Goal: Find specific page/section: Find specific page/section

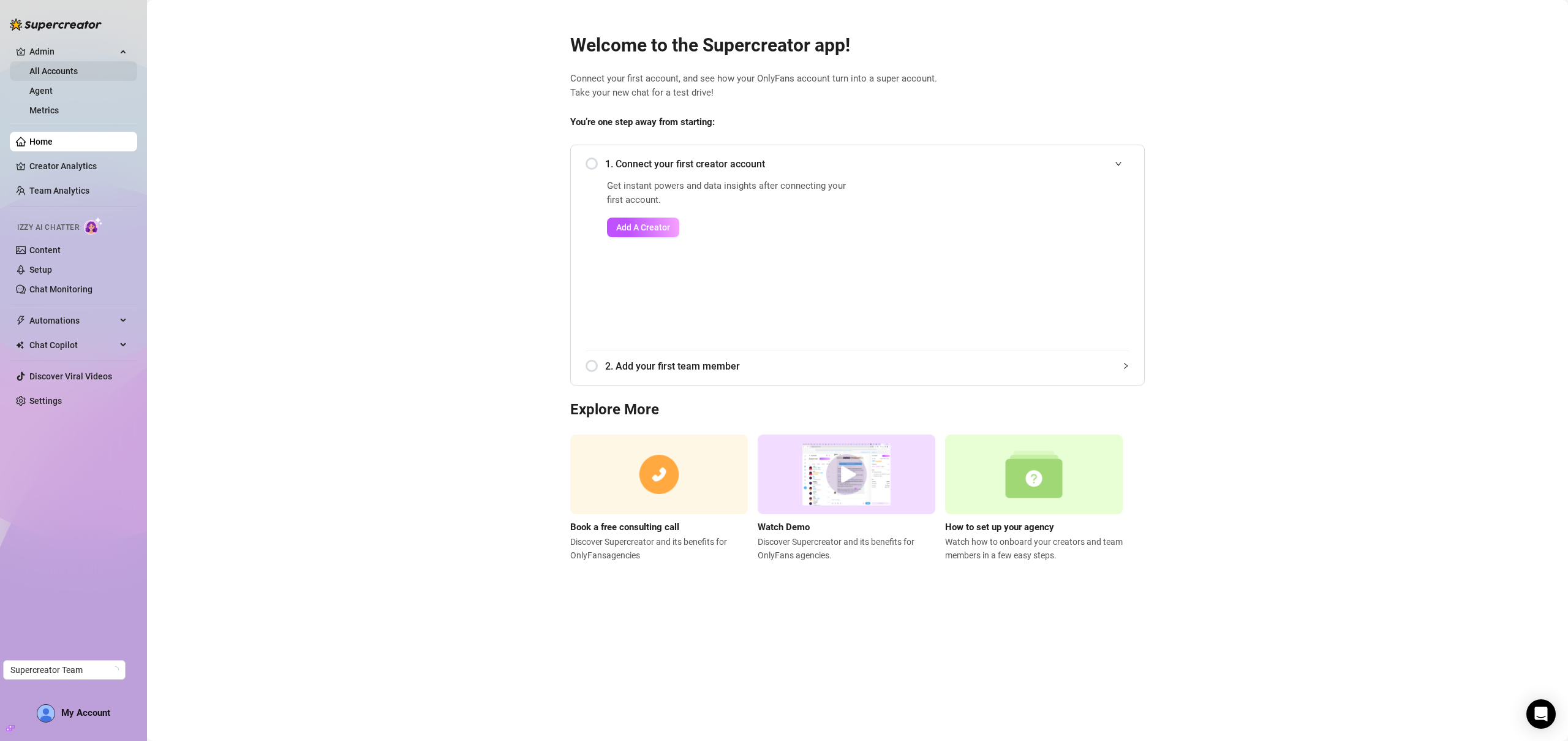
click at [73, 75] on link "All Accounts" at bounding box center [54, 71] width 48 height 10
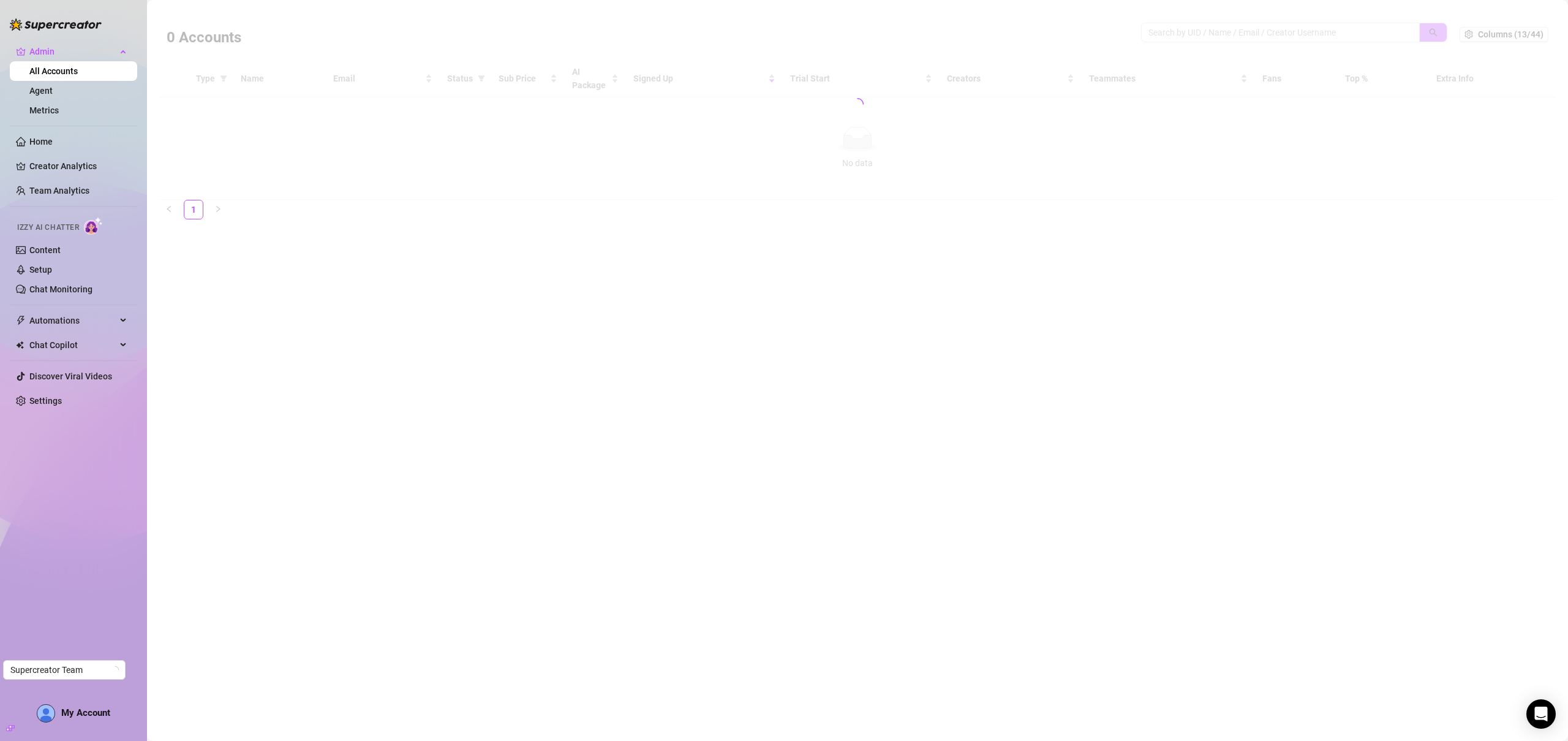
click at [1293, 33] on div at bounding box center [857, 104] width 1397 height 191
click at [1290, 32] on div at bounding box center [857, 104] width 1397 height 191
click at [1290, 31] on div at bounding box center [857, 104] width 1397 height 191
click at [1282, 37] on div at bounding box center [857, 104] width 1397 height 191
click at [1274, 34] on div at bounding box center [857, 104] width 1397 height 191
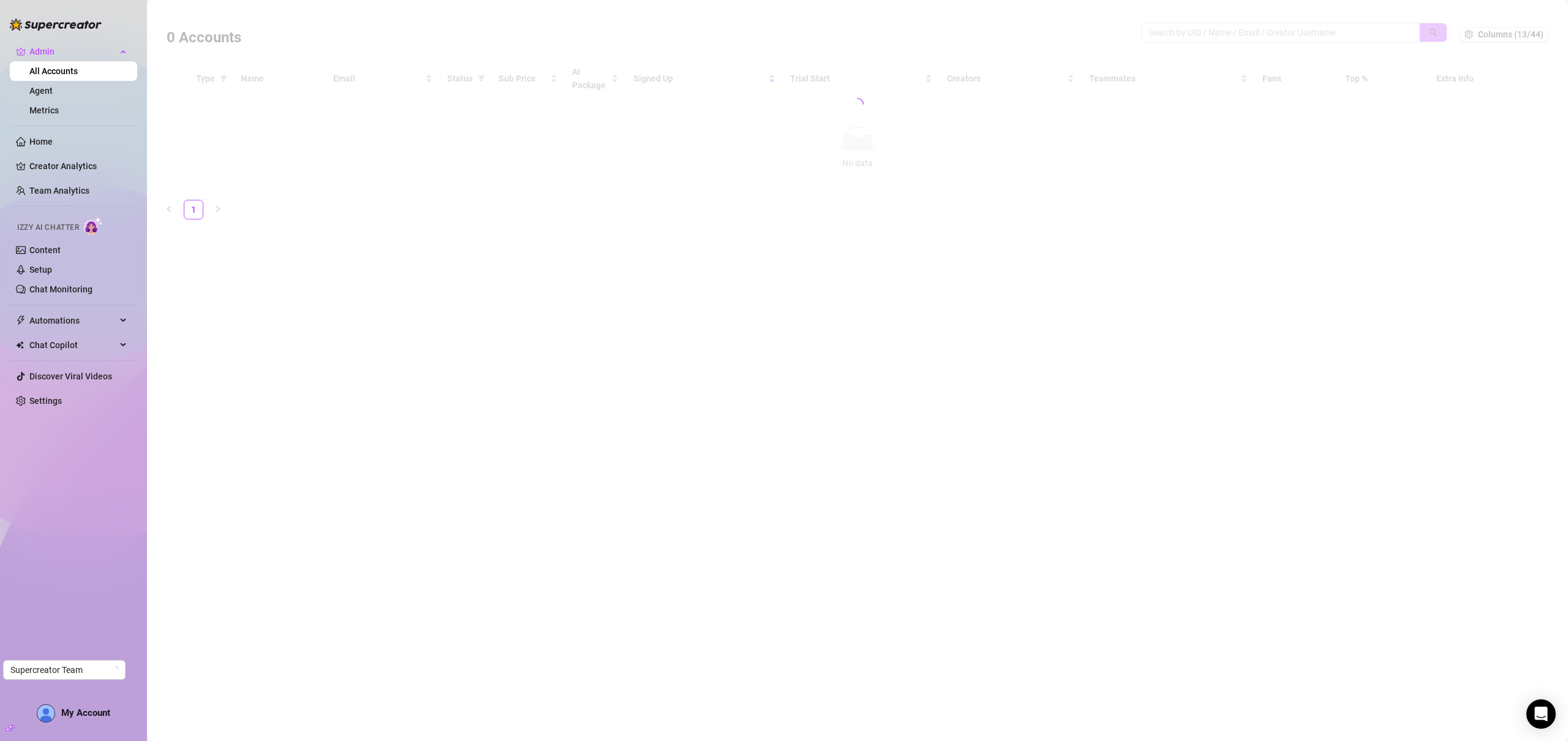
click at [1267, 33] on div at bounding box center [857, 104] width 1397 height 191
click at [1256, 34] on div at bounding box center [857, 104] width 1397 height 191
click at [1236, 42] on div at bounding box center [857, 104] width 1397 height 191
click at [1228, 41] on div at bounding box center [857, 104] width 1397 height 191
click at [1230, 36] on div at bounding box center [857, 104] width 1397 height 191
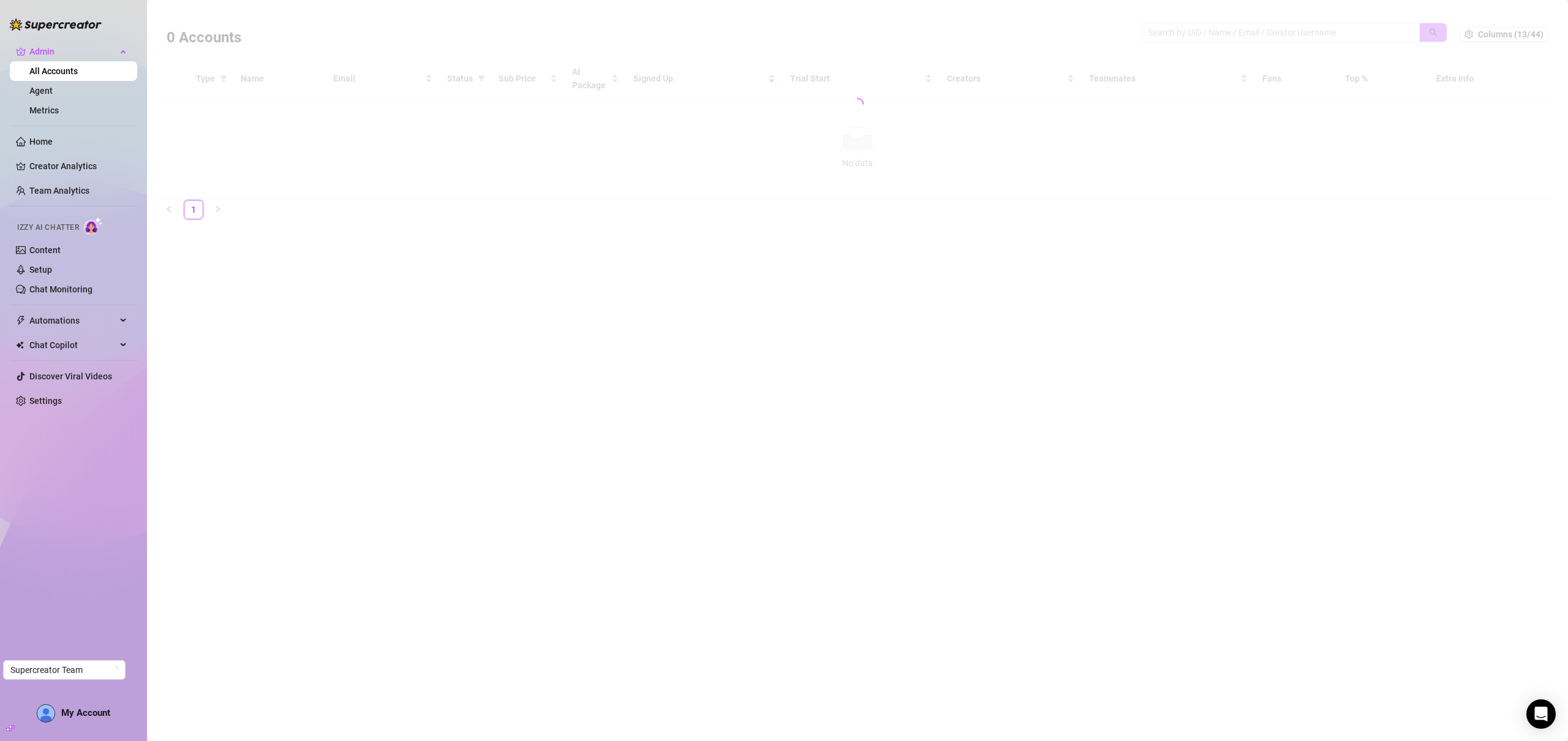
click at [1211, 24] on div at bounding box center [857, 104] width 1397 height 191
click at [1212, 23] on span at bounding box center [1280, 32] width 278 height 19
paste input "[EMAIL_ADDRESS][DOMAIN_NAME]"
type input "[EMAIL_ADDRESS][DOMAIN_NAME]"
click at [50, 91] on link "Agent" at bounding box center [41, 91] width 23 height 10
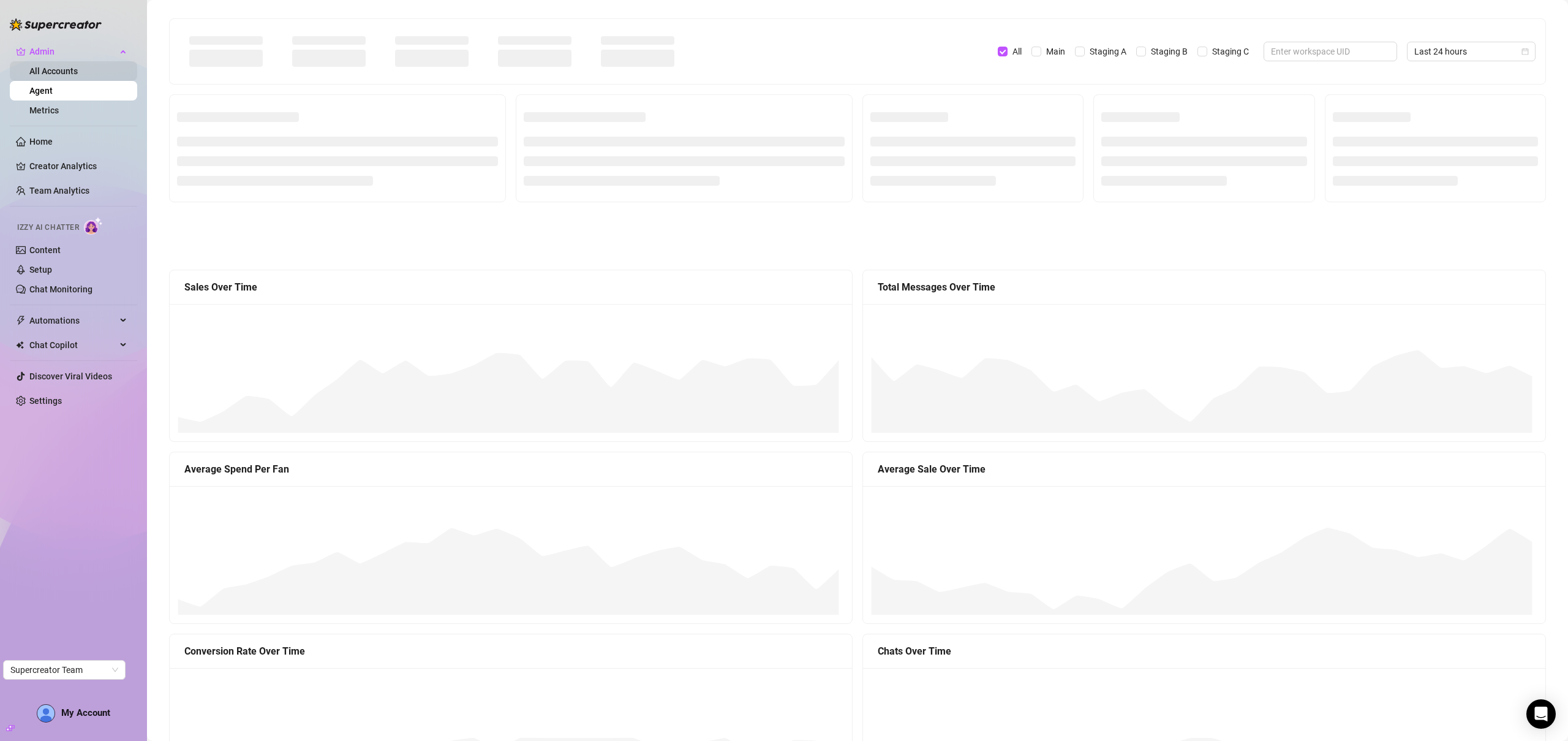
click at [59, 66] on link "All Accounts" at bounding box center [54, 71] width 48 height 10
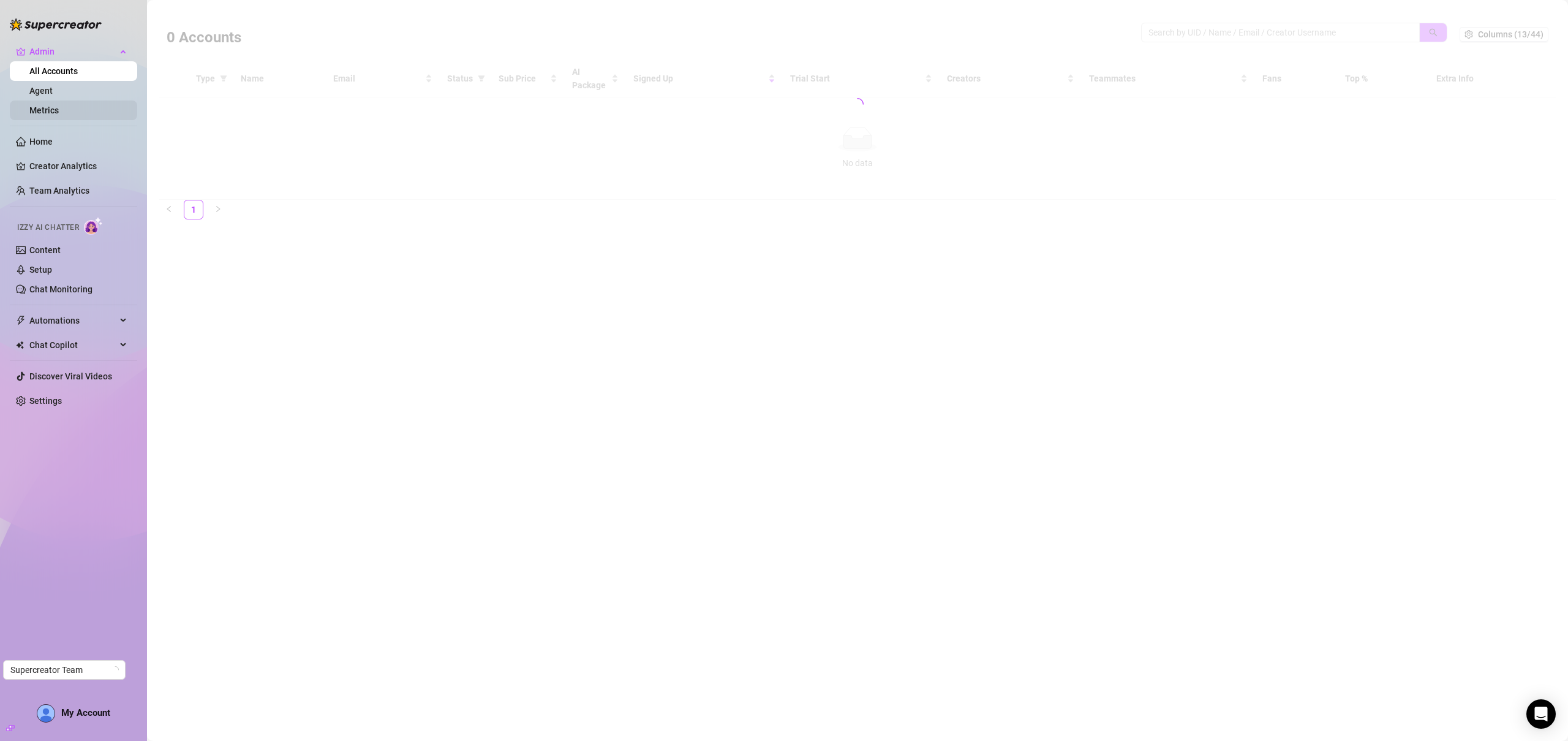
click at [58, 115] on link "Metrics" at bounding box center [44, 110] width 30 height 10
click at [53, 94] on link "Agent" at bounding box center [41, 91] width 23 height 10
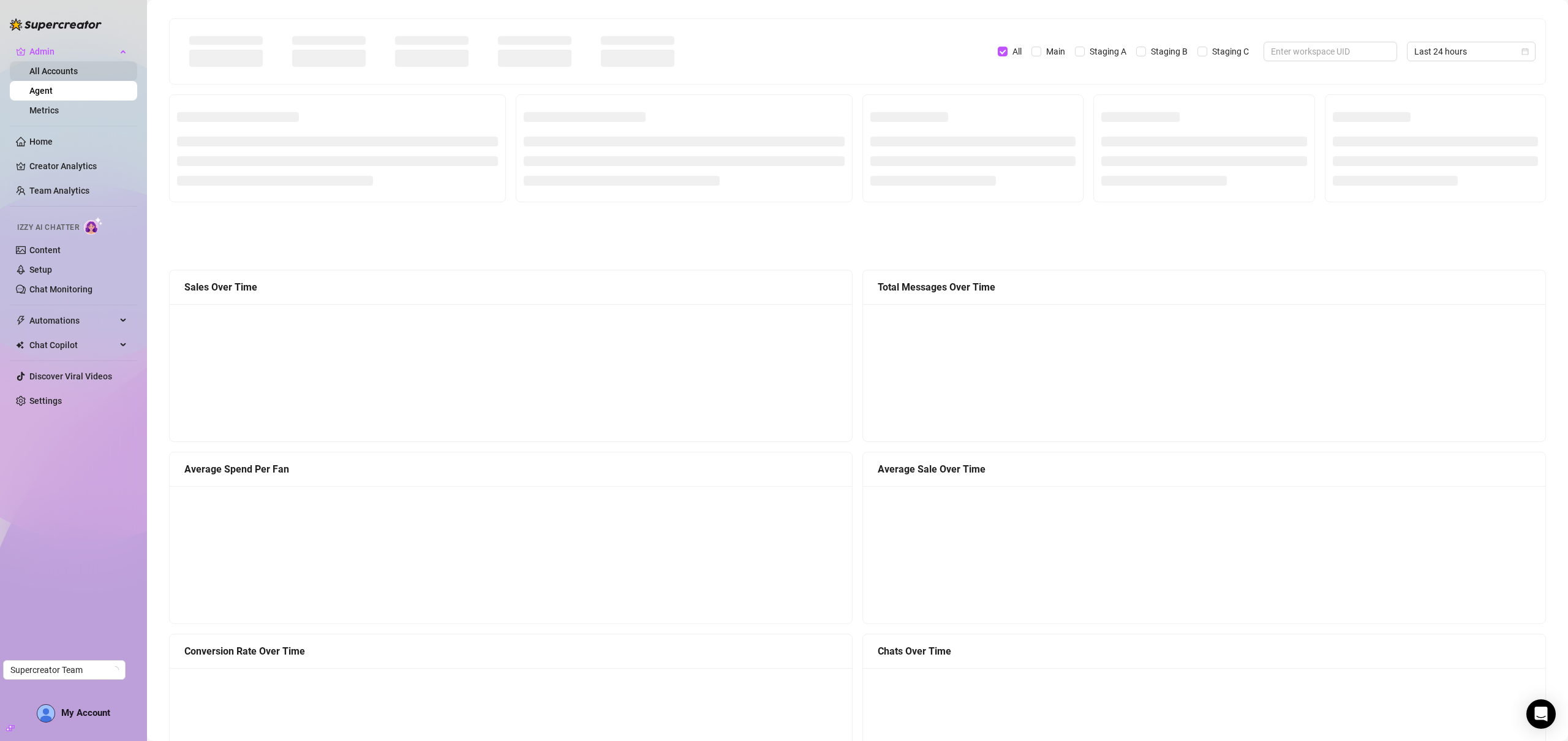
click at [68, 74] on link "All Accounts" at bounding box center [54, 71] width 48 height 10
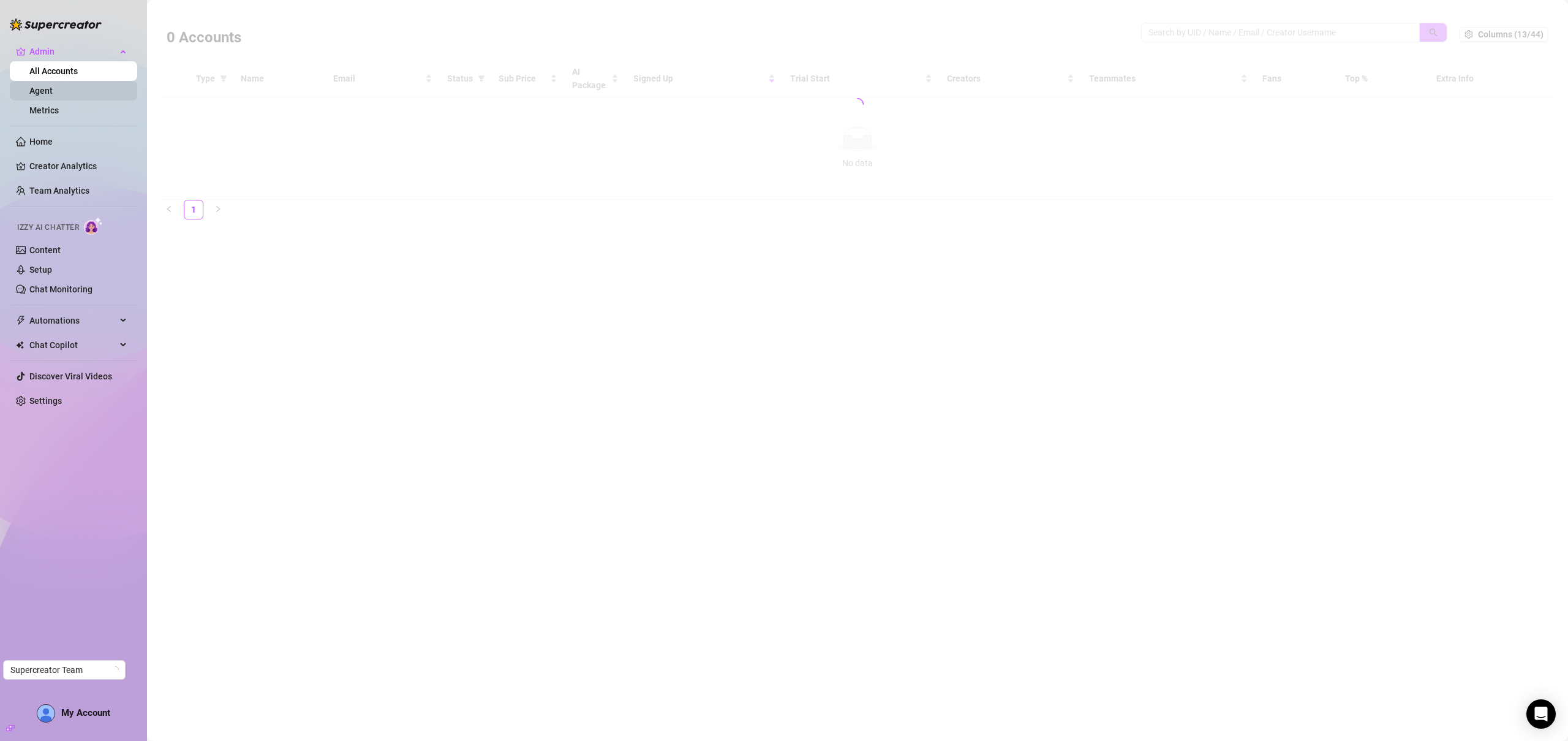
click at [53, 95] on link "Agent" at bounding box center [41, 91] width 23 height 10
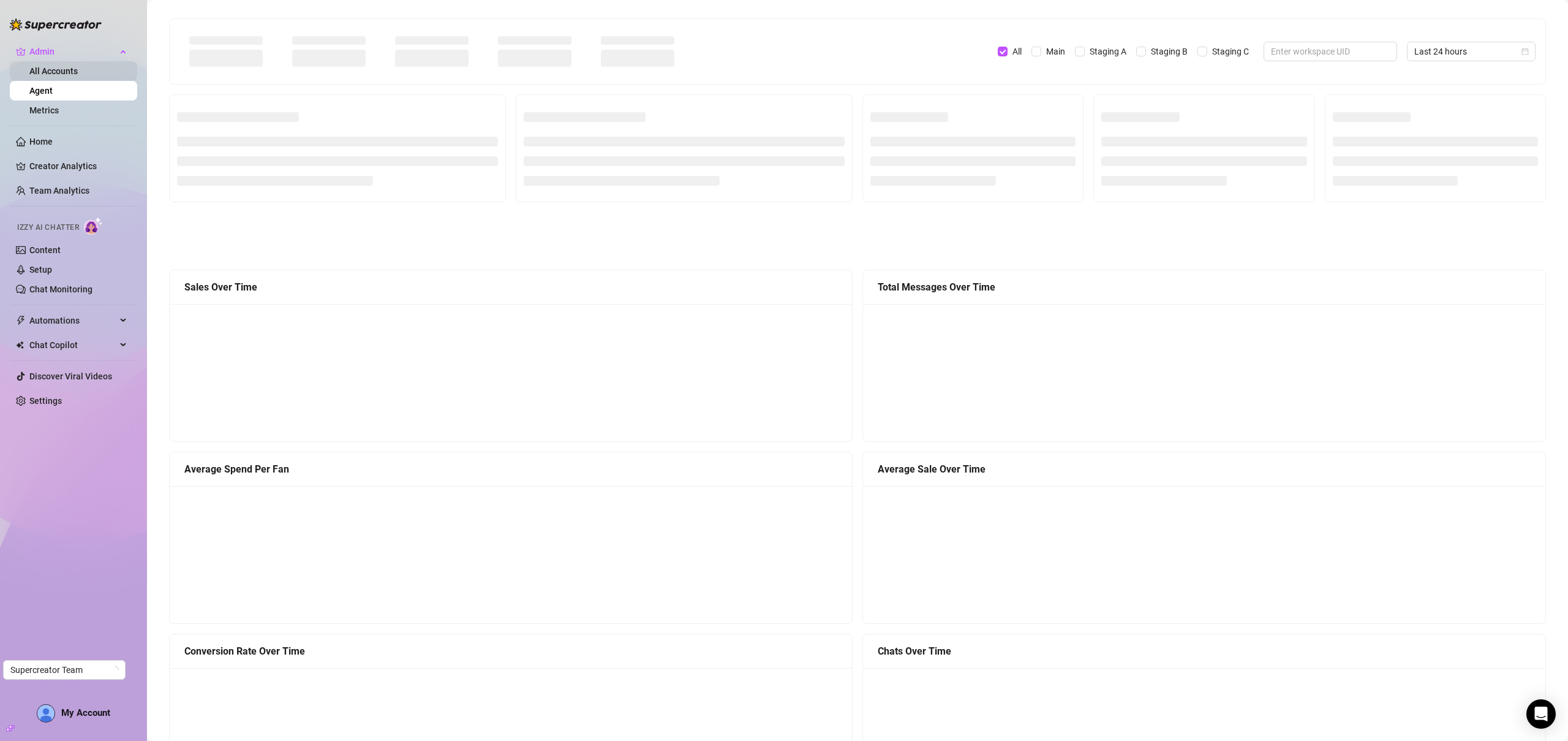
click at [77, 71] on link "All Accounts" at bounding box center [54, 71] width 48 height 10
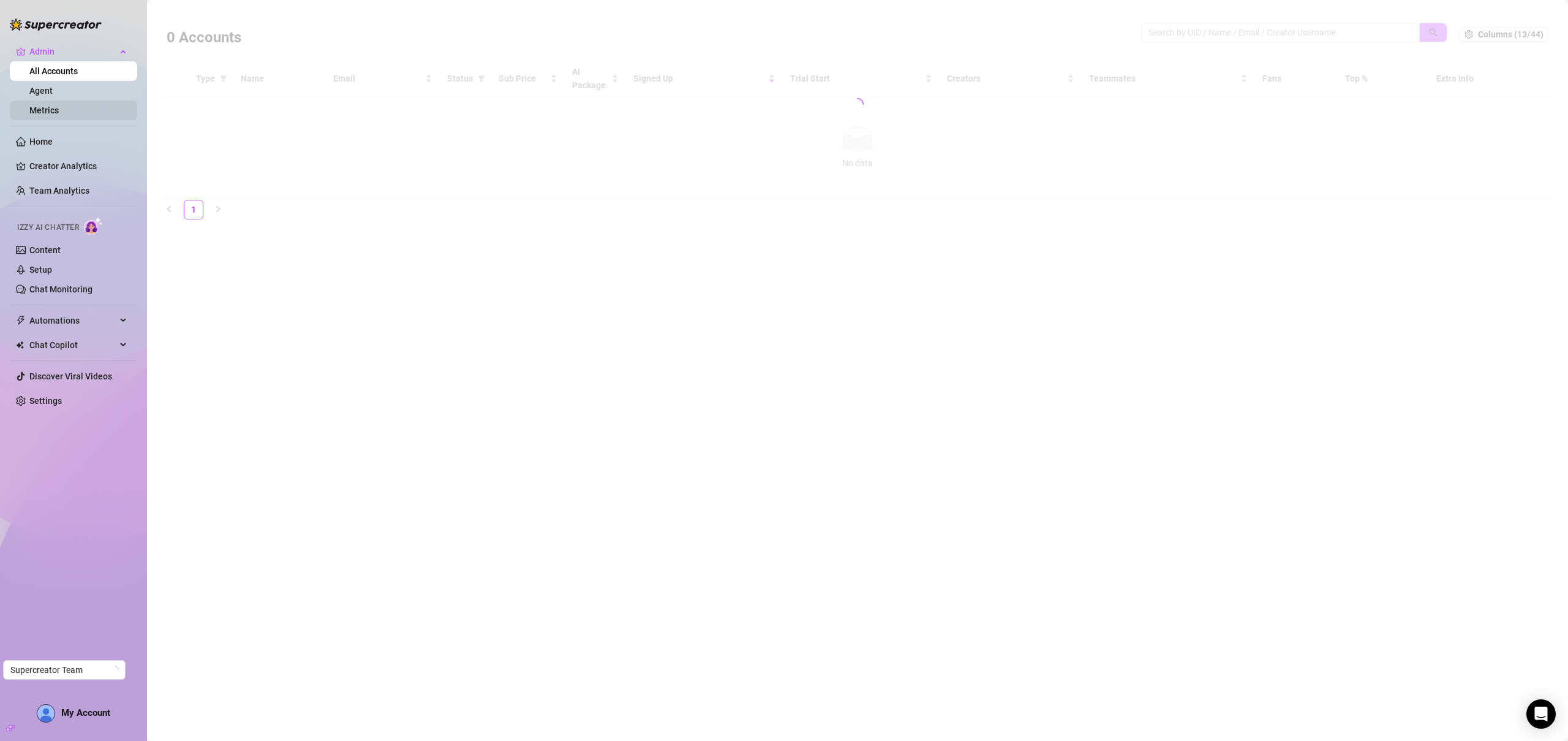
click at [59, 105] on link "Metrics" at bounding box center [44, 110] width 30 height 10
click at [57, 76] on link "All Accounts" at bounding box center [54, 71] width 48 height 10
click at [41, 145] on link "Home" at bounding box center [41, 142] width 23 height 10
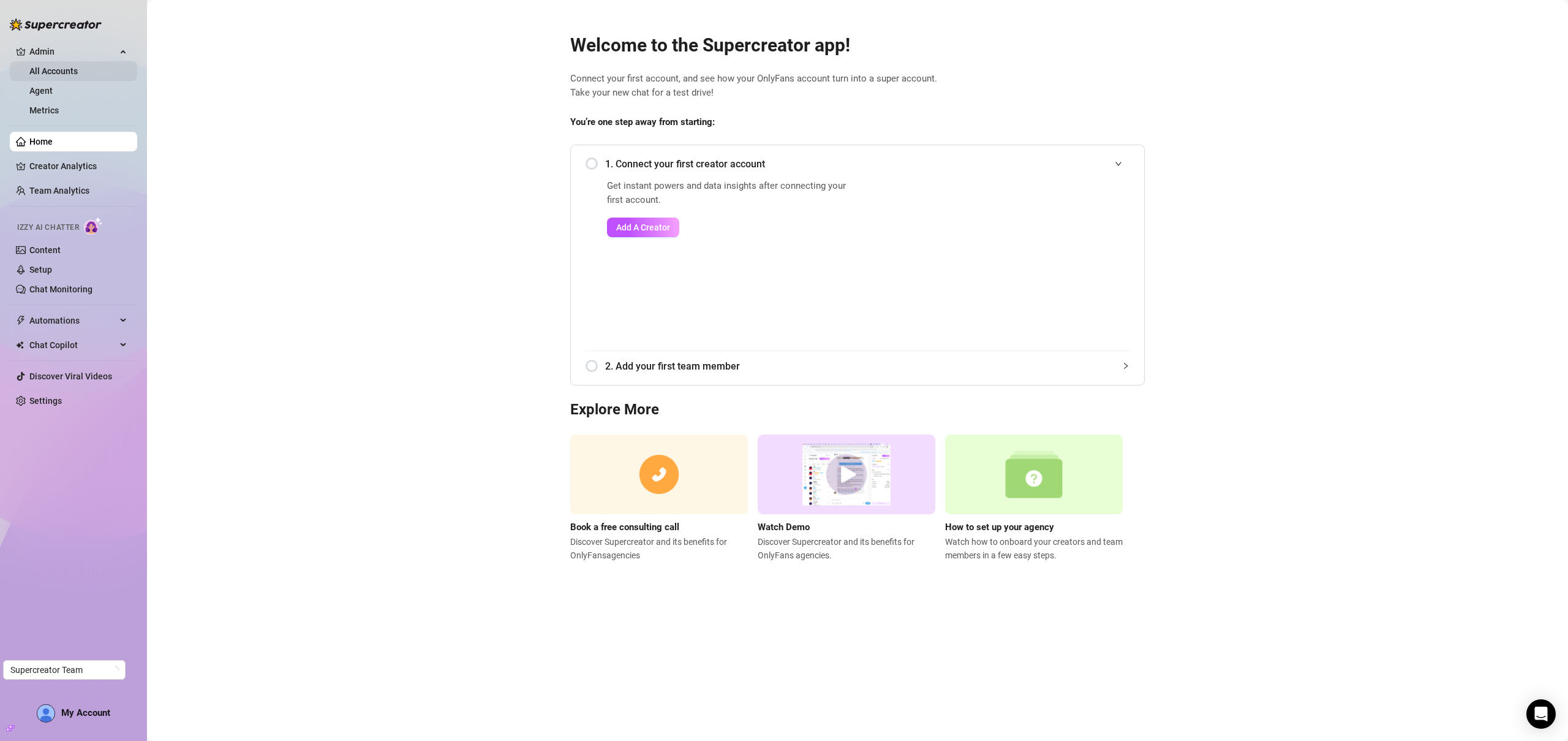
click at [68, 72] on link "All Accounts" at bounding box center [54, 71] width 48 height 10
